Goal: Obtain resource: Download file/media

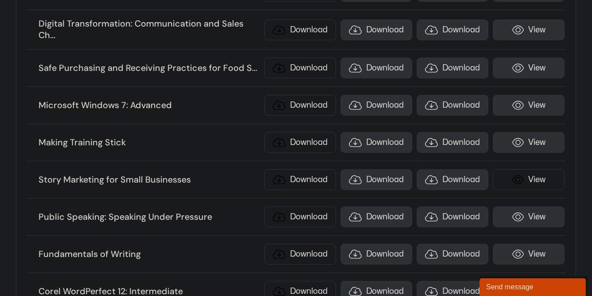
scroll to position [9632, 0]
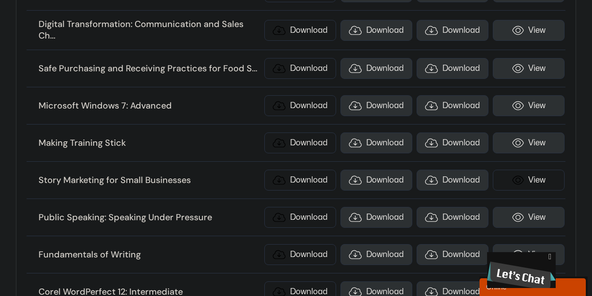
click at [519, 216] on li "Public Speaking: Speaking Under Pressure Download Download Download View" at bounding box center [296, 217] width 538 height 37
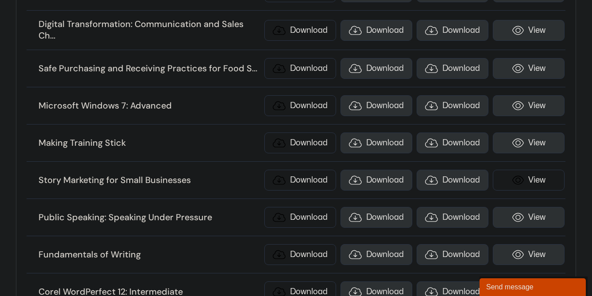
click at [515, 104] on li "Microsoft Windows 7: Advanced Download Download Download View" at bounding box center [296, 105] width 538 height 37
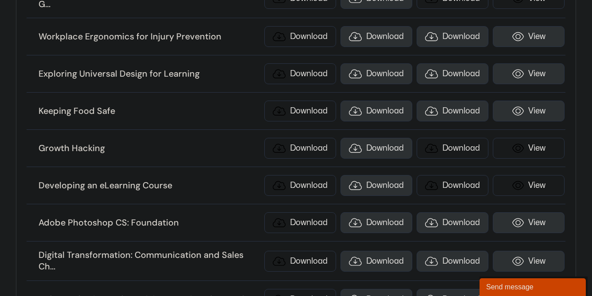
scroll to position [9401, 0]
click at [239, 144] on h3 "Growth Hacking" at bounding box center [148, 149] width 221 height 12
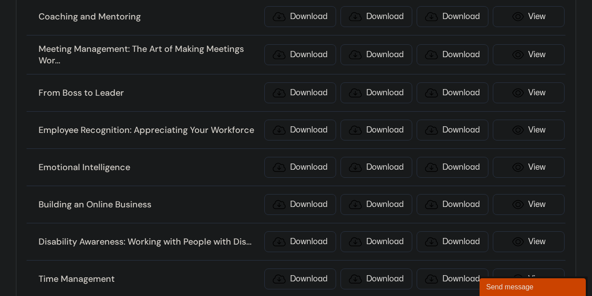
scroll to position [325, 0]
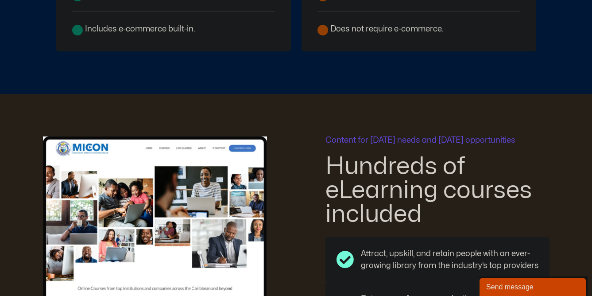
scroll to position [1498, 0]
